Goal: Task Accomplishment & Management: Use online tool/utility

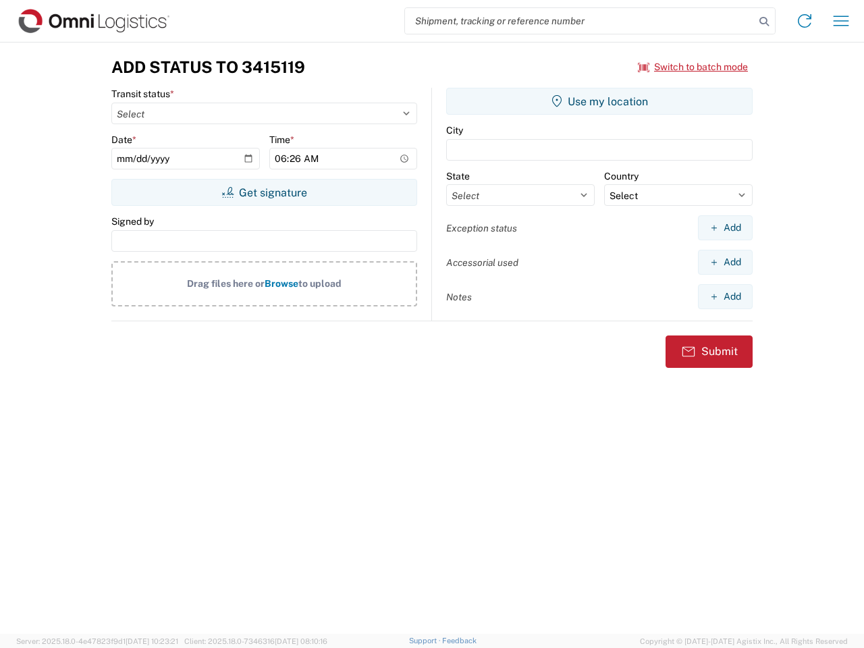
click at [580, 21] on input "search" at bounding box center [579, 21] width 349 height 26
click at [764, 22] on icon at bounding box center [763, 21] width 19 height 19
click at [804, 21] on icon at bounding box center [804, 21] width 22 height 22
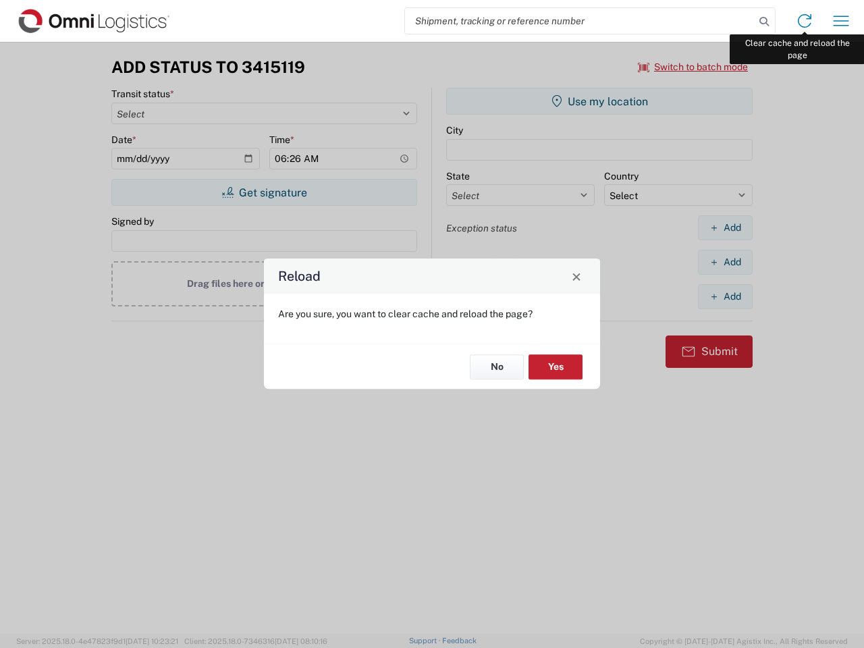
click at [841, 21] on div "Reload Are you sure, you want to clear cache and reload the page? No Yes" at bounding box center [432, 324] width 864 height 648
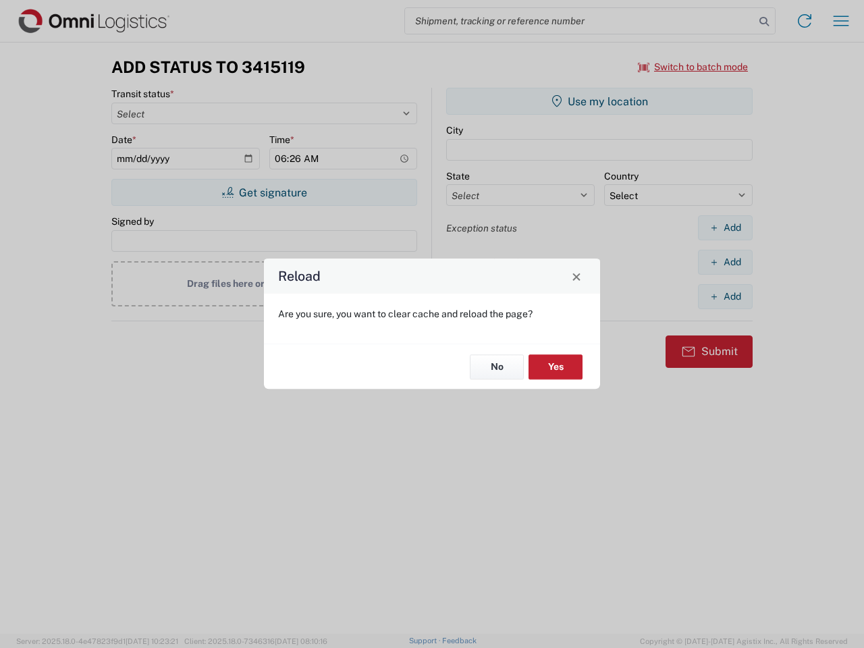
click at [693, 67] on div "Reload Are you sure, you want to clear cache and reload the page? No Yes" at bounding box center [432, 324] width 864 height 648
click at [264, 192] on div "Reload Are you sure, you want to clear cache and reload the page? No Yes" at bounding box center [432, 324] width 864 height 648
click at [599, 101] on div "Reload Are you sure, you want to clear cache and reload the page? No Yes" at bounding box center [432, 324] width 864 height 648
click at [725, 227] on div "Reload Are you sure, you want to clear cache and reload the page? No Yes" at bounding box center [432, 324] width 864 height 648
click at [725, 262] on div "Reload Are you sure, you want to clear cache and reload the page? No Yes" at bounding box center [432, 324] width 864 height 648
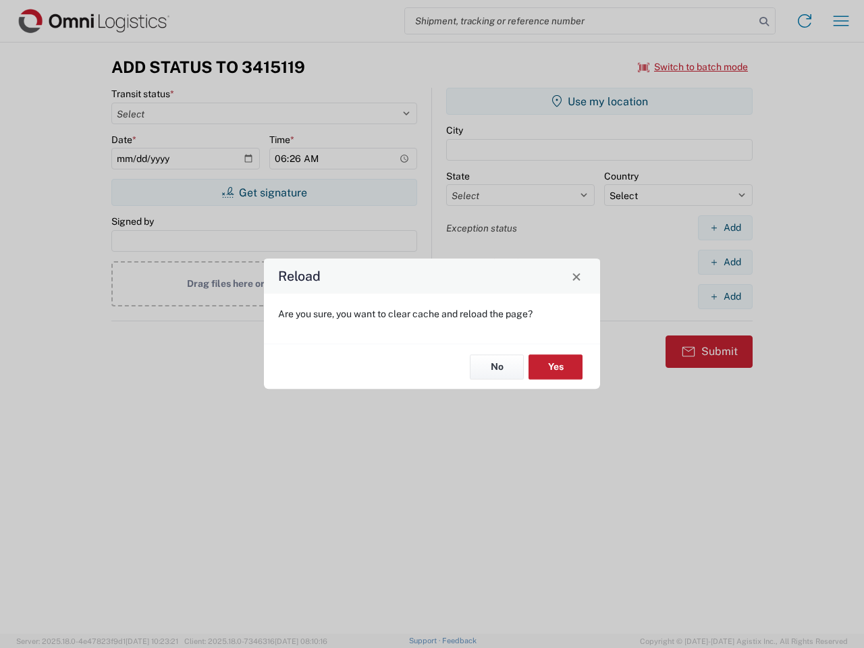
click at [725, 296] on div "Reload Are you sure, you want to clear cache and reload the page? No Yes" at bounding box center [432, 324] width 864 height 648
